Goal: Task Accomplishment & Management: Use online tool/utility

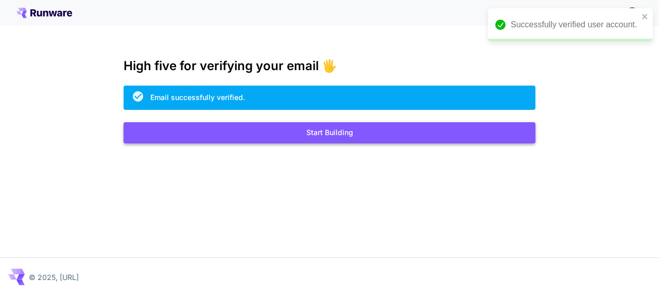
click at [379, 132] on button "Start Building" at bounding box center [330, 132] width 412 height 21
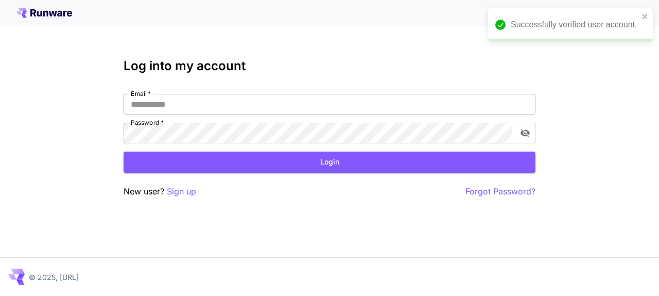
click at [171, 103] on input "Email   *" at bounding box center [330, 104] width 412 height 21
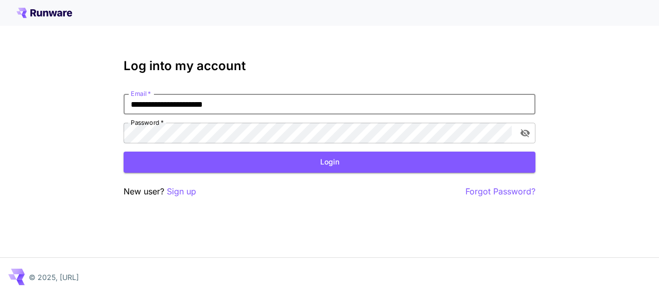
type input "**********"
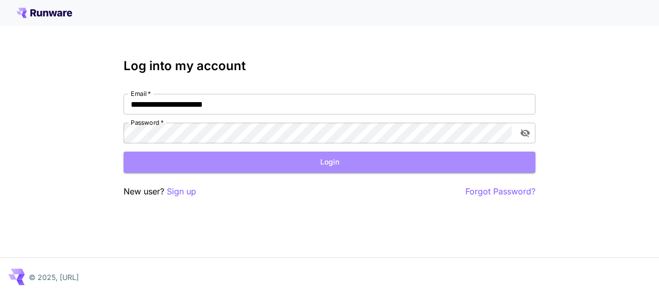
click at [346, 167] on button "Login" at bounding box center [330, 161] width 412 height 21
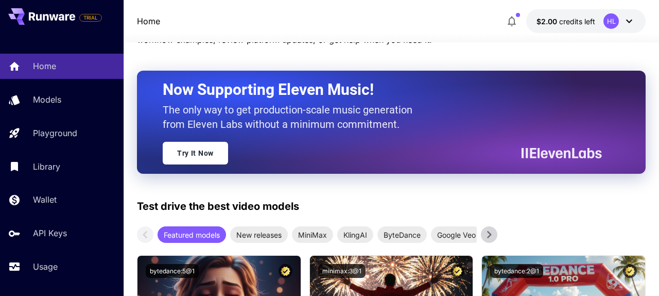
scroll to position [84, 0]
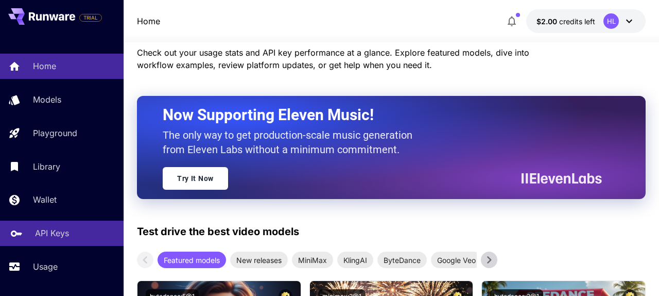
click at [58, 234] on p "API Keys" at bounding box center [52, 233] width 34 height 12
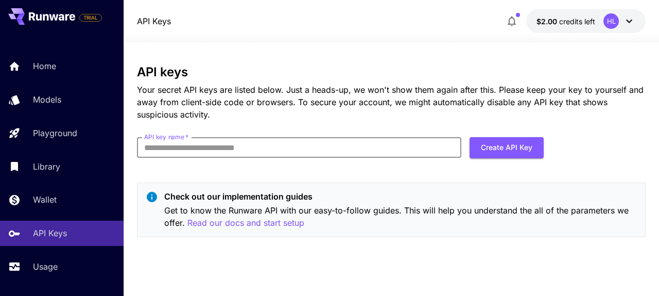
click at [249, 143] on input "API key name   *" at bounding box center [299, 147] width 325 height 21
type input "*"
type input "**********"
click at [499, 143] on button "Create API Key" at bounding box center [507, 147] width 74 height 21
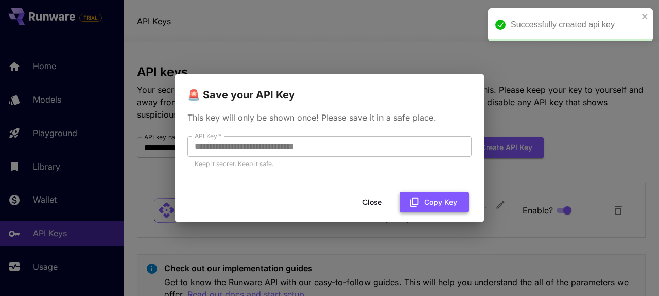
click at [427, 208] on button "Copy Key" at bounding box center [434, 202] width 69 height 21
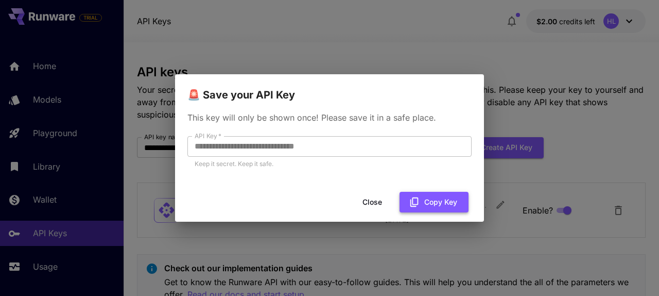
click at [417, 197] on icon "button" at bounding box center [415, 201] width 8 height 9
